Goal: Transaction & Acquisition: Book appointment/travel/reservation

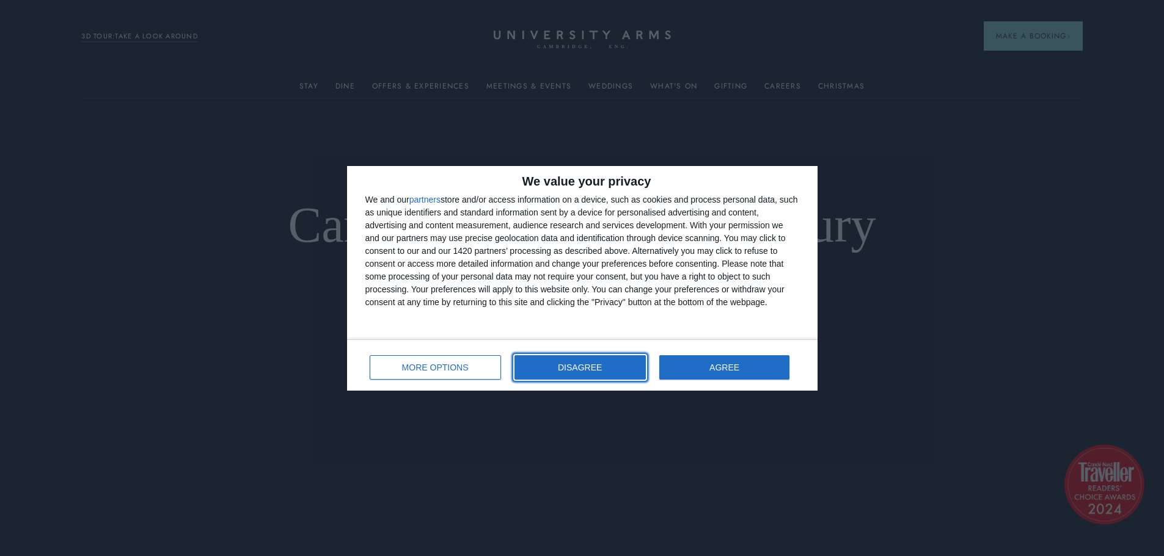
click at [595, 365] on span "DISAGREE" at bounding box center [580, 367] width 44 height 9
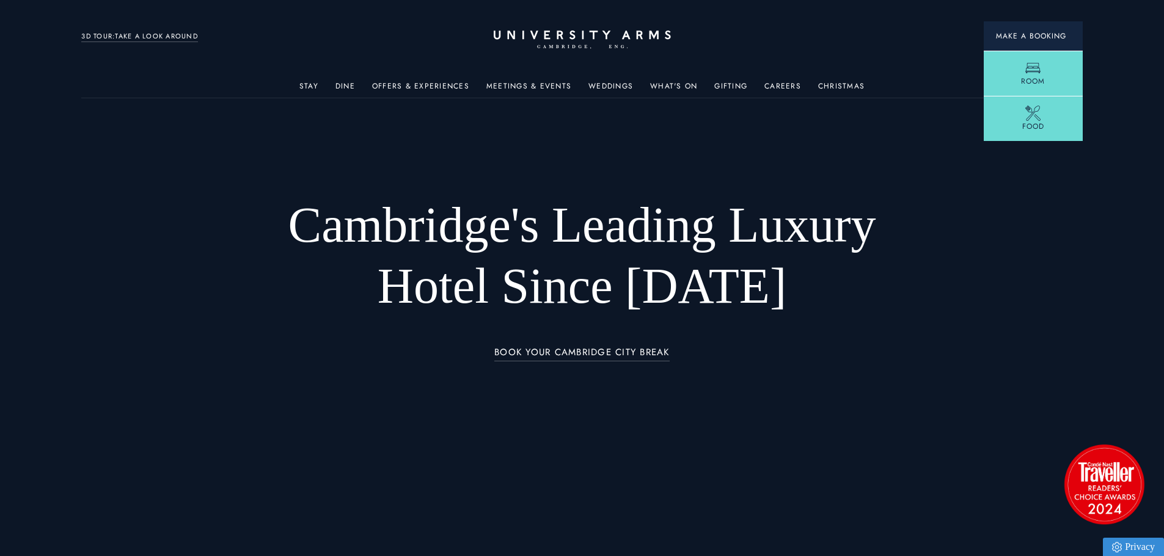
click at [1033, 42] on button "Make a Booking" at bounding box center [1032, 35] width 99 height 29
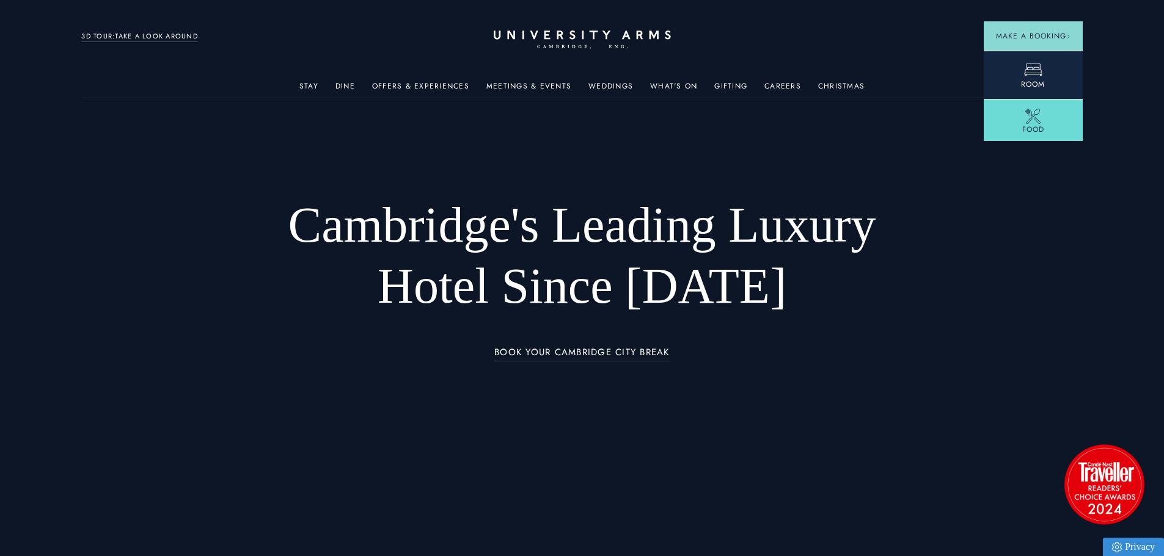
click at [1032, 67] on icon at bounding box center [1033, 69] width 18 height 18
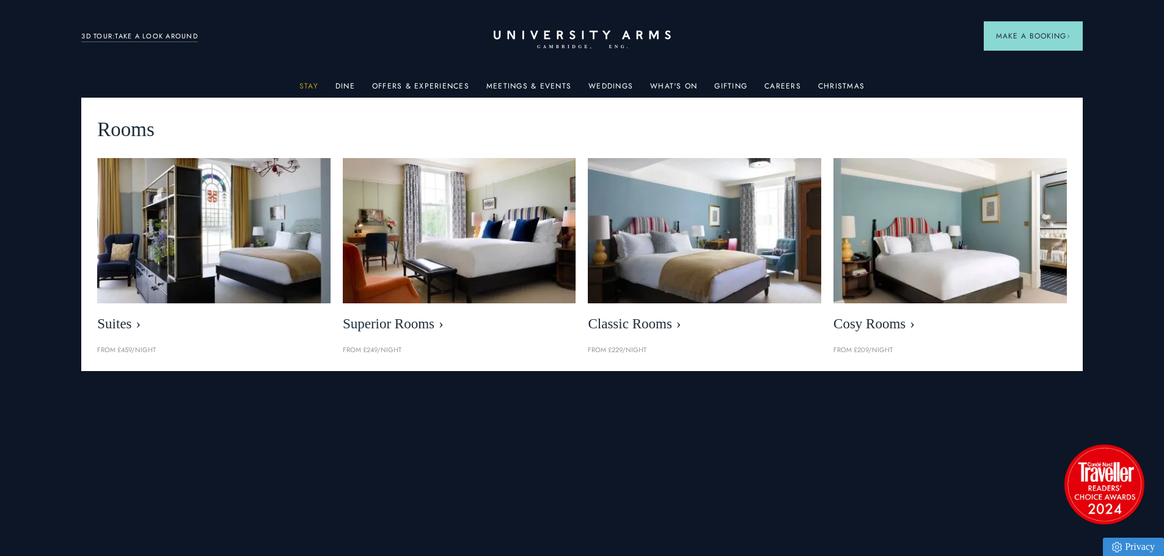
click at [308, 82] on link "Stay" at bounding box center [308, 90] width 19 height 16
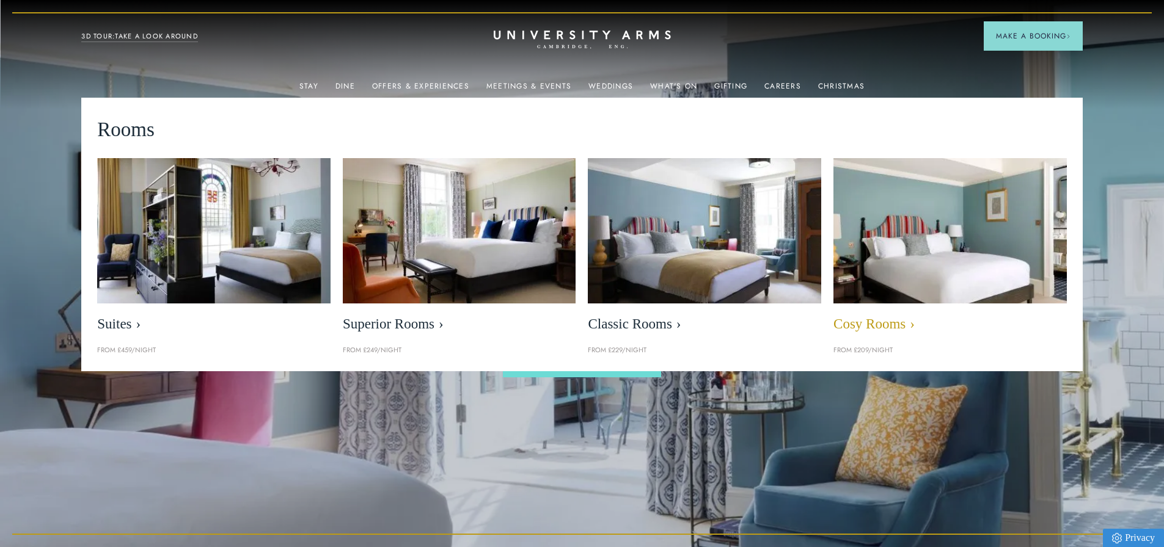
click at [927, 283] on img at bounding box center [949, 230] width 268 height 167
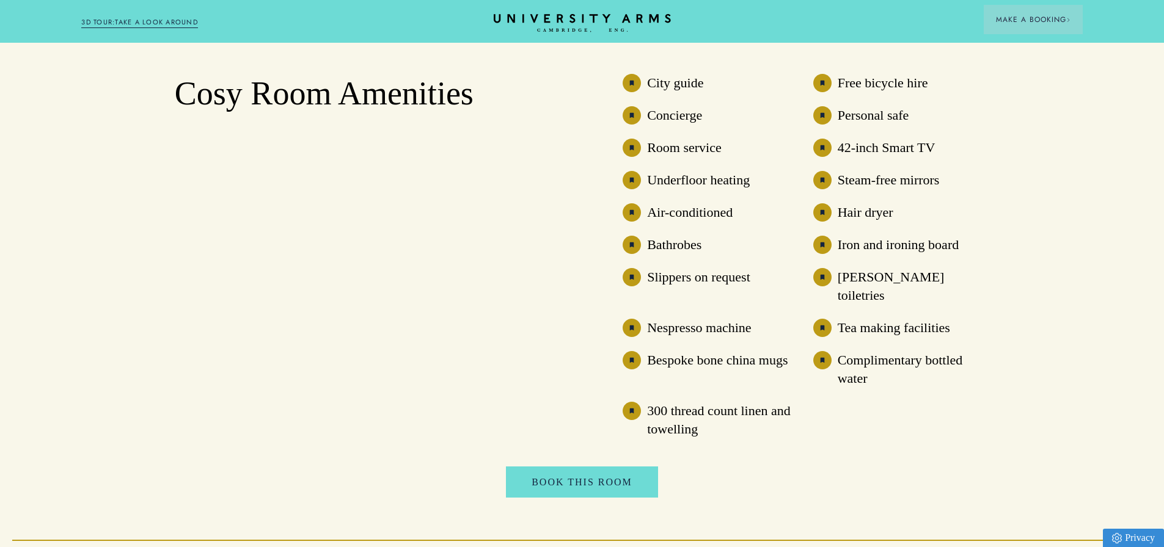
scroll to position [916, 0]
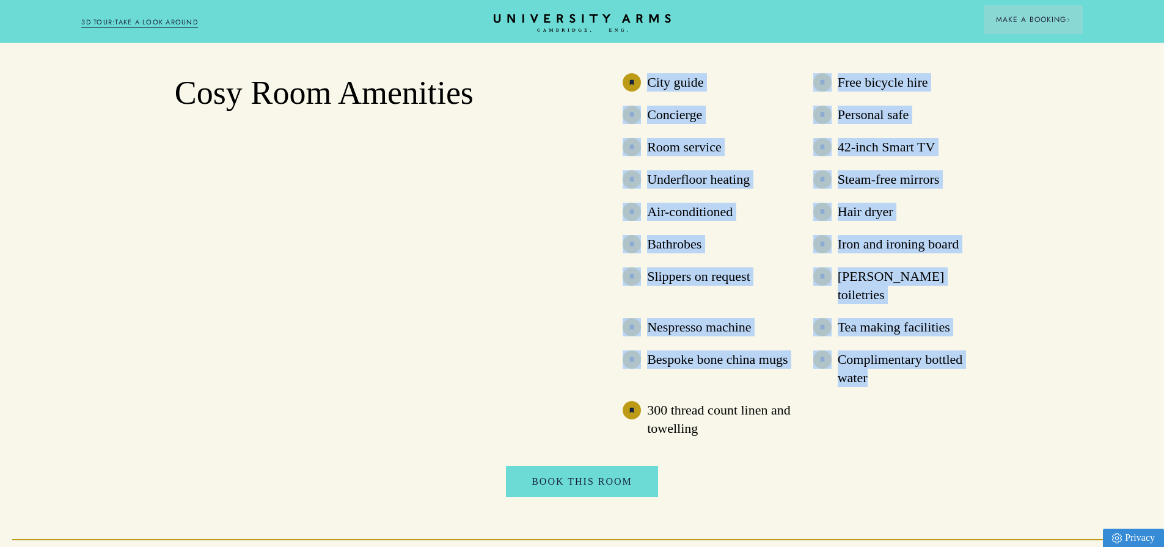
drag, startPoint x: 647, startPoint y: 82, endPoint x: 894, endPoint y: 381, distance: 387.8
click at [894, 381] on ul "City guide Free bicycle hire Concierge Personal safe Room service 42-inch Smart…" at bounding box center [805, 255] width 366 height 364
drag, startPoint x: 736, startPoint y: 426, endPoint x: 516, endPoint y: 200, distance: 315.3
click at [538, 152] on div "Cosy Room Amenities City guide Free bicycle hire Concierge Personal safe Room s…" at bounding box center [582, 255] width 814 height 364
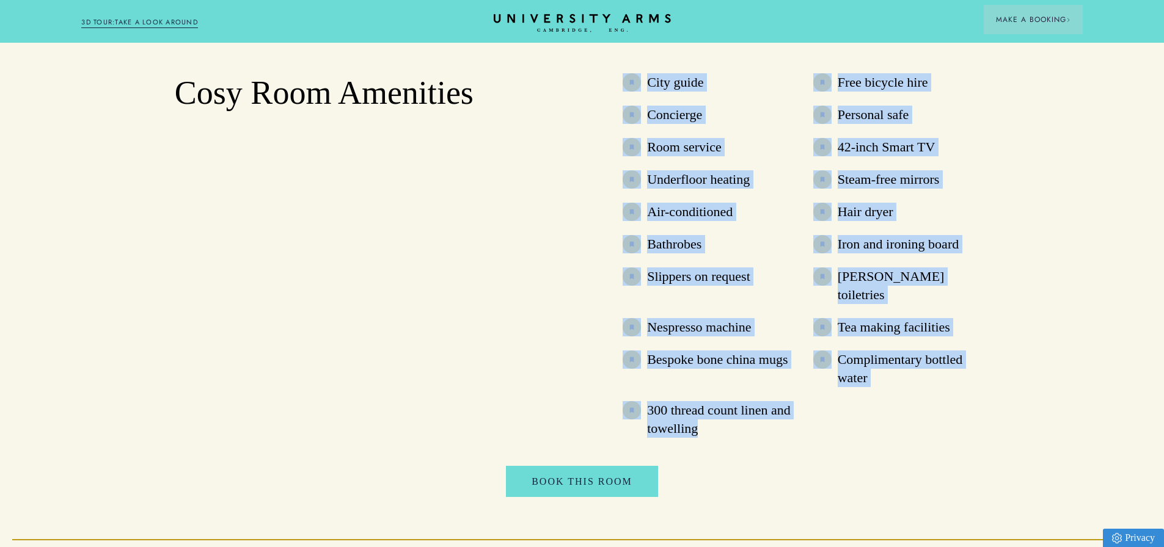
click at [512, 211] on div "Cosy Room Amenities" at bounding box center [358, 255] width 366 height 364
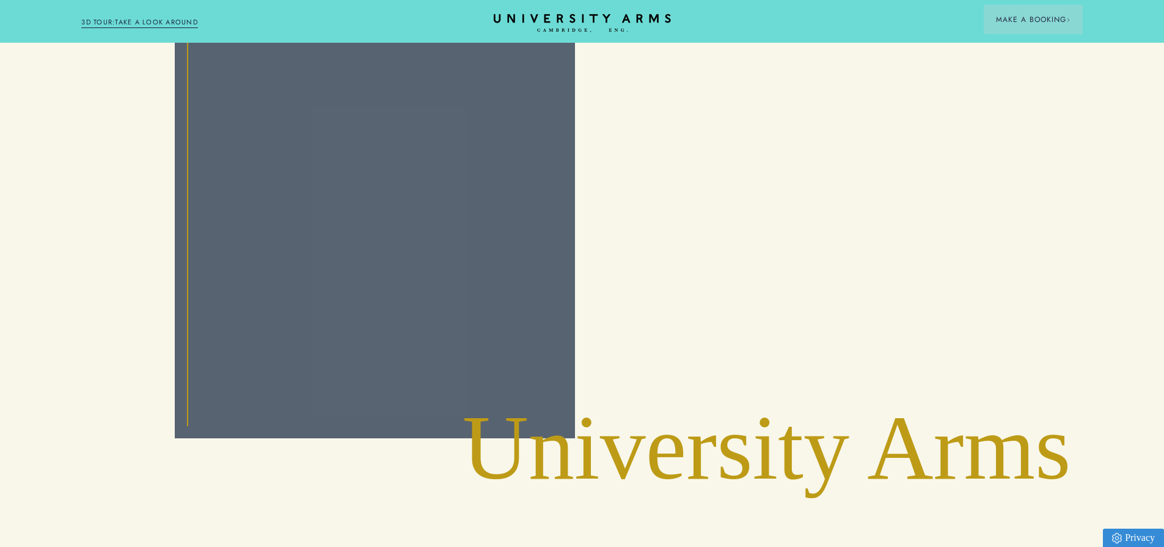
scroll to position [3006, 0]
